Goal: Transaction & Acquisition: Purchase product/service

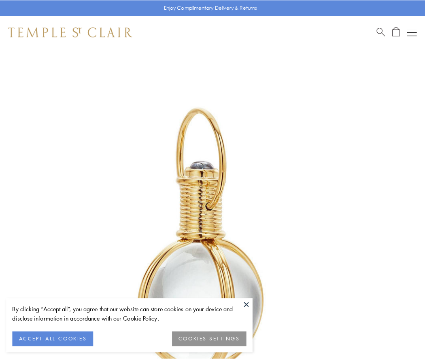
scroll to position [211, 0]
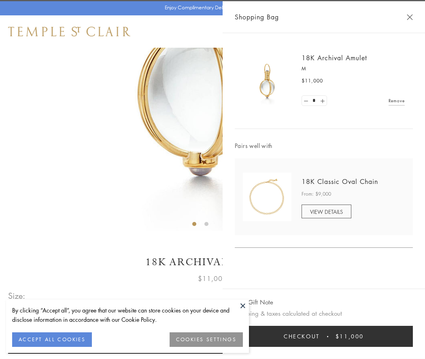
click at [324, 337] on button "Checkout $11,000" at bounding box center [324, 336] width 178 height 21
